Goal: Task Accomplishment & Management: Complete application form

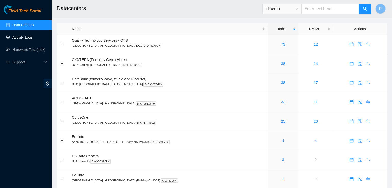
drag, startPoint x: 0, startPoint y: 0, endPoint x: 25, endPoint y: 38, distance: 45.7
click at [25, 38] on link "Activity Logs" at bounding box center [22, 37] width 20 height 4
click at [29, 39] on link "Activity Logs" at bounding box center [22, 37] width 20 height 4
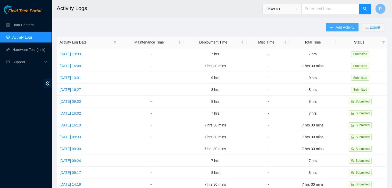
click at [333, 26] on icon "plus" at bounding box center [332, 28] width 4 height 4
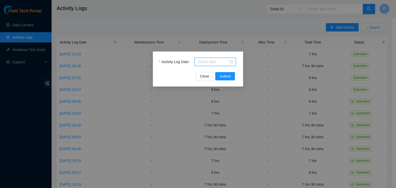
click at [209, 61] on input "Activity Log Date" at bounding box center [213, 62] width 30 height 6
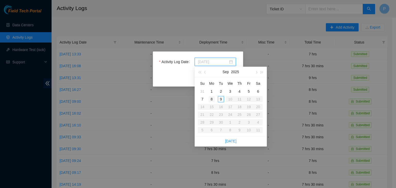
type input "[DATE]"
click at [214, 98] on div "8" at bounding box center [212, 99] width 6 height 6
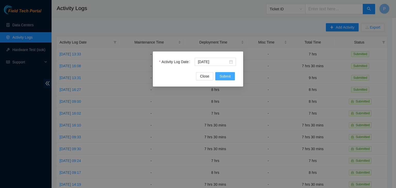
click at [226, 79] on button "Submit" at bounding box center [225, 76] width 20 height 8
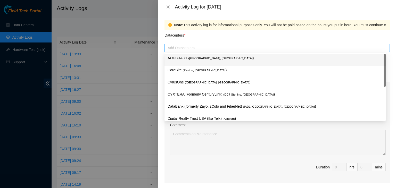
click at [251, 51] on div at bounding box center [277, 48] width 223 height 6
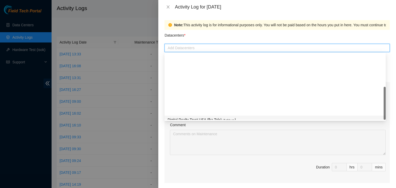
scroll to position [70, 0]
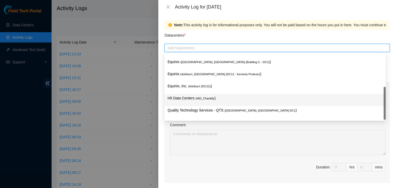
click at [212, 100] on span "( IAD_Chantilly" at bounding box center [205, 98] width 19 height 3
click at [189, 102] on div "H5 Data Centers ( IAD_Chantilly )" at bounding box center [275, 100] width 215 height 10
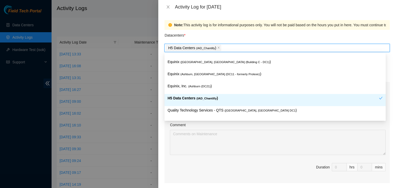
click at [160, 142] on div "Note: This activity log is for informational purposes only. You will not be pai…" at bounding box center [277, 101] width 238 height 174
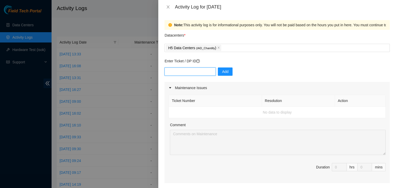
click at [199, 71] on input "text" at bounding box center [190, 72] width 51 height 8
paste input "DP82713"
type input "DP82713"
click at [226, 76] on div "DP82713 Add" at bounding box center [277, 75] width 225 height 14
click at [225, 74] on button "Add" at bounding box center [225, 72] width 15 height 8
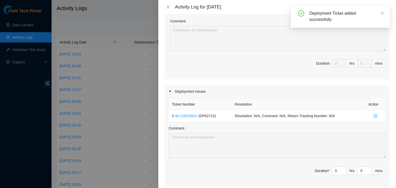
scroll to position [106, 0]
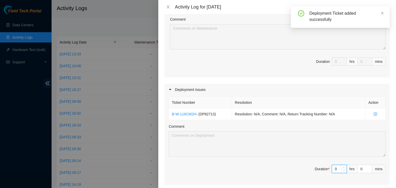
click at [333, 168] on input "0" at bounding box center [339, 169] width 14 height 8
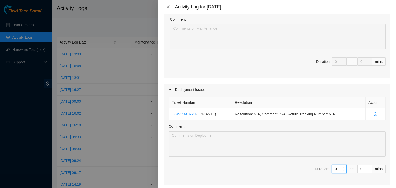
type input "08"
type input "8"
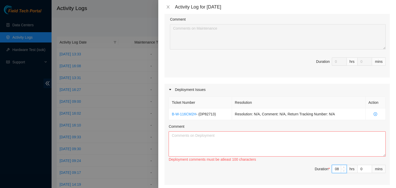
type input "8"
type input "3"
type input "30"
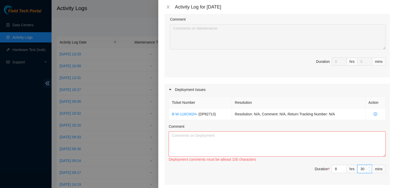
type input "30"
click at [235, 142] on textarea "Comment" at bounding box center [277, 144] width 217 height 25
click at [40, 159] on div at bounding box center [198, 94] width 396 height 188
click at [232, 136] on textarea "Comment" at bounding box center [277, 144] width 217 height 25
click at [196, 142] on textarea "- worked on tshooting uplinks - replaced mpo breakout" at bounding box center [277, 144] width 217 height 25
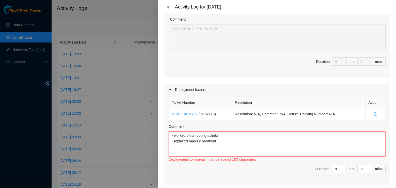
click at [222, 143] on textarea "- worked on tshooting uplinks - replaced mpo-Lc breakout" at bounding box center [277, 144] width 217 height 25
click at [222, 143] on textarea "- worked on tshooting uplinks - replaced mpo-Lc breakout cable in the mpo PP bo…" at bounding box center [277, 144] width 217 height 25
click at [278, 141] on textarea "- worked on tshooting uplinks - replaced mpo-Lc breakout fiber in the mpo PP bo…" at bounding box center [277, 144] width 217 height 25
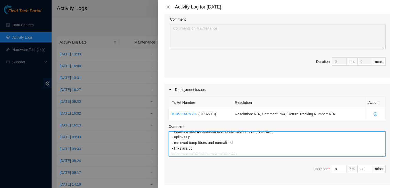
scroll to position [15, 0]
type textarea "- worked on tshooting uplinks - replaced mpo-Lc breakout fiber in the mpo PP bo…"
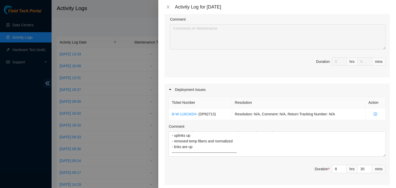
click at [14, 139] on div at bounding box center [198, 94] width 396 height 188
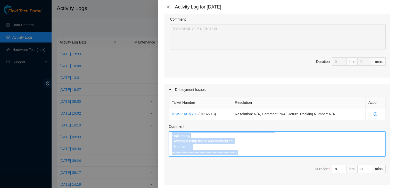
scroll to position [17, 0]
drag, startPoint x: 237, startPoint y: 157, endPoint x: 236, endPoint y: 153, distance: 4.3
click at [236, 153] on div "Ticket Number Resolution Action B-W-116CM2H - ( DP82713 ) Resolution: N/A, Comm…" at bounding box center [277, 140] width 225 height 89
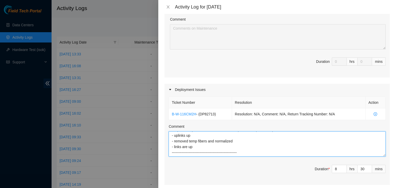
click at [236, 153] on textarea "- worked on tshooting uplinks - replaced mpo-Lc breakout fiber in the mpo PP bo…" at bounding box center [277, 144] width 217 height 25
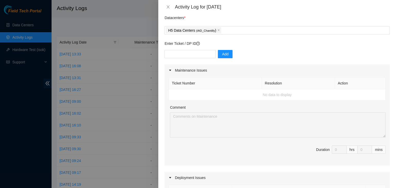
scroll to position [0, 0]
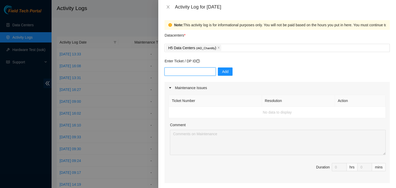
click at [198, 74] on input "text" at bounding box center [190, 72] width 51 height 8
paste input "DP69882"
type input "DP69882"
click at [222, 73] on span "Add" at bounding box center [225, 72] width 6 height 6
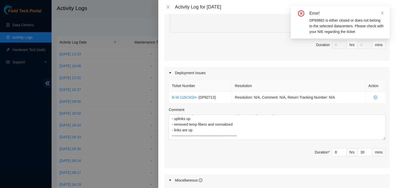
scroll to position [17, 0]
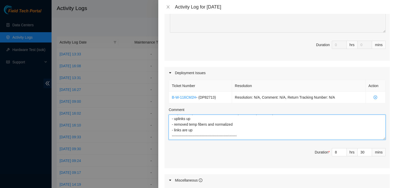
click at [183, 135] on textarea "- worked on tshooting uplinks - replaced mpo-Lc breakout fiber in the mpo PP bo…" at bounding box center [277, 127] width 217 height 25
paste textarea "DP69882"
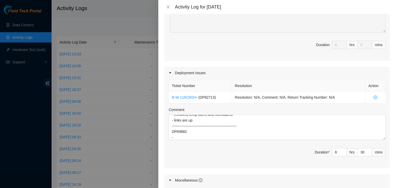
click at [26, 131] on div at bounding box center [198, 94] width 396 height 188
click at [182, 136] on textarea "- worked on tshooting uplinks - replaced mpo-Lc breakout fiber in the mpo PP bo…" at bounding box center [277, 127] width 217 height 25
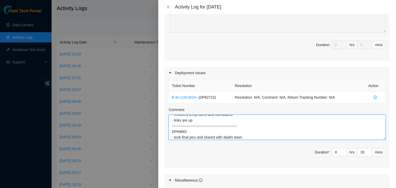
click at [258, 136] on textarea "- worked on tshooting uplinks - replaced mpo-Lc breakout fiber in the mpo PP bo…" at bounding box center [277, 127] width 217 height 25
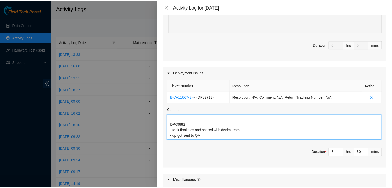
scroll to position [236, 0]
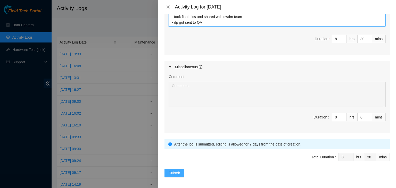
type textarea "- worked on tshooting uplinks - replaced mpo-Lc breakout fiber in the mpo PP bo…"
click at [175, 170] on span "Submit" at bounding box center [174, 173] width 11 height 6
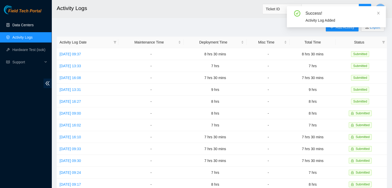
click at [22, 26] on link "Data Centers" at bounding box center [22, 25] width 21 height 4
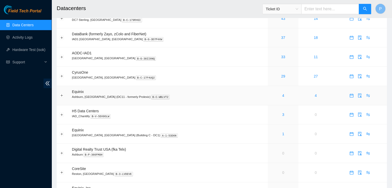
scroll to position [45, 0]
click at [282, 134] on link "1" at bounding box center [283, 134] width 2 height 4
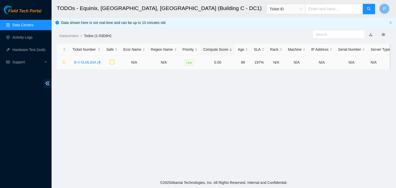
click at [82, 63] on link "B-V-5LML60A" at bounding box center [85, 62] width 22 height 4
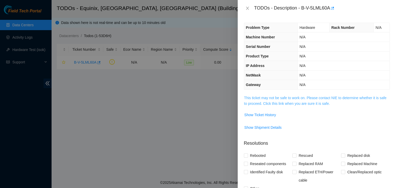
click at [321, 104] on link "This ticket may not be safe to work on. Please contact NIE to determine whether…" at bounding box center [315, 101] width 142 height 10
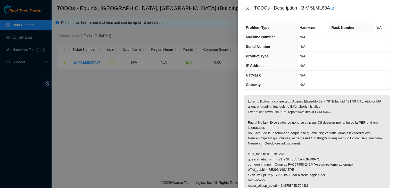
click at [250, 9] on button "Close" at bounding box center [247, 8] width 7 height 5
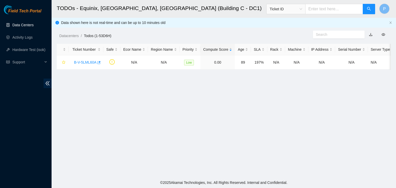
click at [20, 26] on link "Data Centers" at bounding box center [22, 25] width 21 height 4
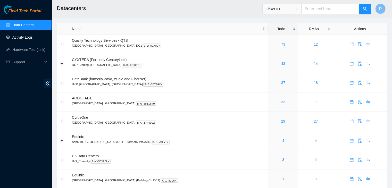
click at [31, 39] on link "Activity Logs" at bounding box center [22, 37] width 20 height 4
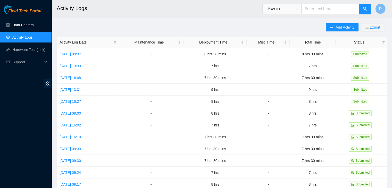
click at [32, 23] on link "Data Centers" at bounding box center [22, 25] width 21 height 4
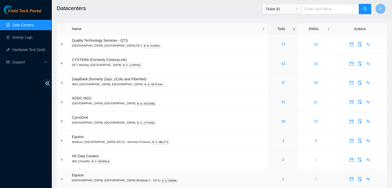
click at [271, 180] on div "1" at bounding box center [283, 179] width 25 height 6
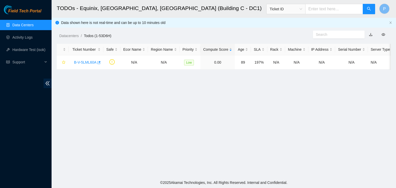
click at [25, 142] on div "Field Tech Portal Data Centers Activity Logs Hardware Test (isok) Support" at bounding box center [26, 96] width 52 height 183
click at [37, 165] on div "Field Tech Portal Data Centers Activity Logs Hardware Test (isok) Support" at bounding box center [26, 96] width 52 height 183
click at [36, 137] on div "Field Tech Portal Data Centers Activity Logs Hardware Test (isok) Support" at bounding box center [26, 96] width 52 height 183
click at [40, 127] on div "Field Tech Portal Data Centers Activity Logs Hardware Test (isok) Support" at bounding box center [26, 96] width 52 height 183
click at [38, 154] on div "Field Tech Portal Data Centers Activity Logs Hardware Test (isok) Support" at bounding box center [26, 96] width 52 height 183
